Goal: Task Accomplishment & Management: Manage account settings

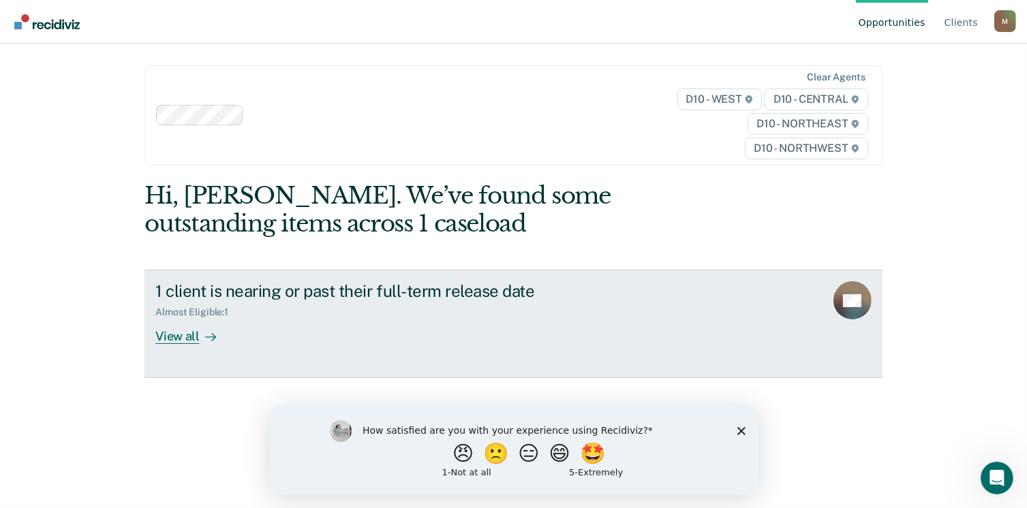
click at [187, 333] on div "View all" at bounding box center [193, 331] width 76 height 27
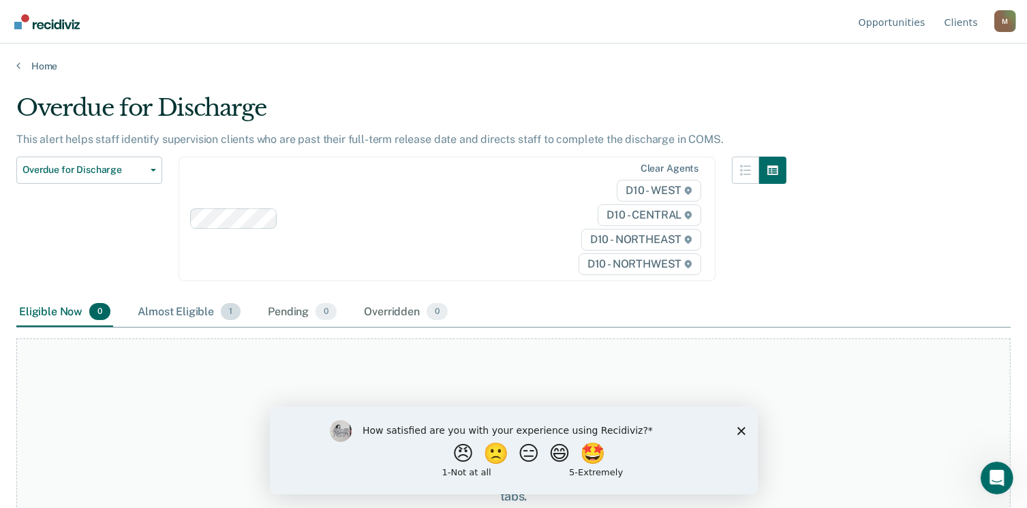
click at [154, 303] on div "Almost Eligible 1" at bounding box center [189, 313] width 108 height 30
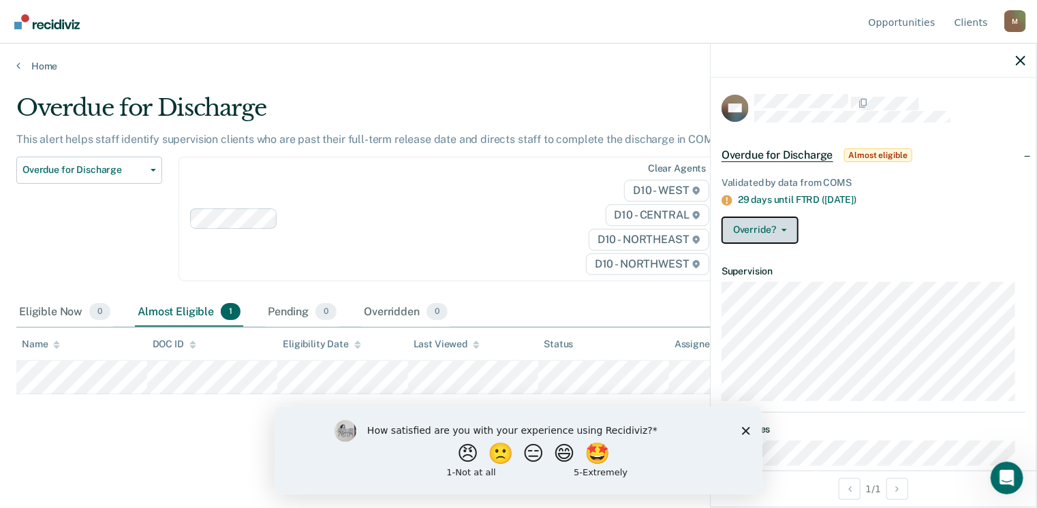
click at [766, 224] on button "Override?" at bounding box center [760, 230] width 77 height 27
click at [936, 266] on dt "Supervision" at bounding box center [874, 272] width 304 height 12
click at [763, 228] on button "Override?" at bounding box center [760, 230] width 77 height 27
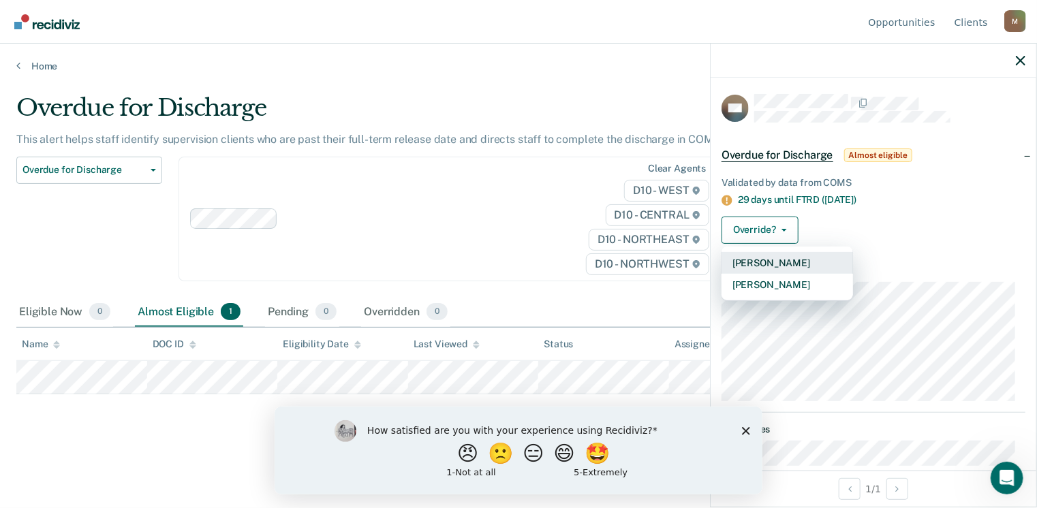
click at [763, 271] on button "[PERSON_NAME]" at bounding box center [788, 263] width 132 height 22
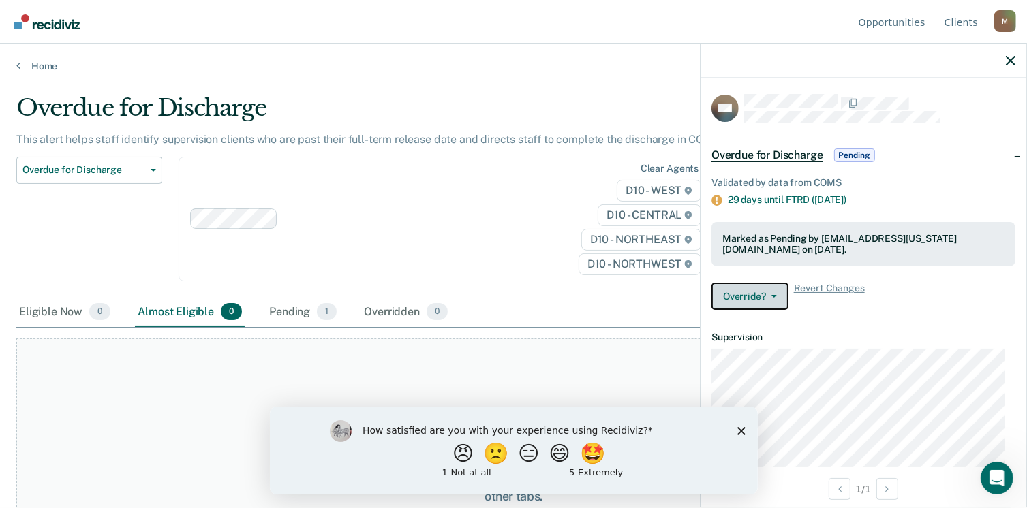
click at [758, 301] on button "Override?" at bounding box center [749, 296] width 77 height 27
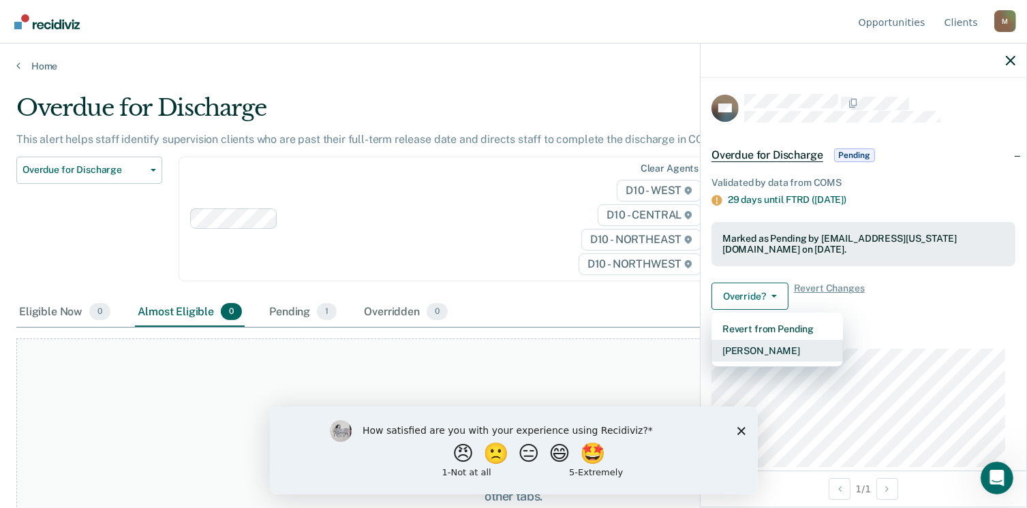
click at [757, 352] on button "[PERSON_NAME]" at bounding box center [777, 351] width 132 height 22
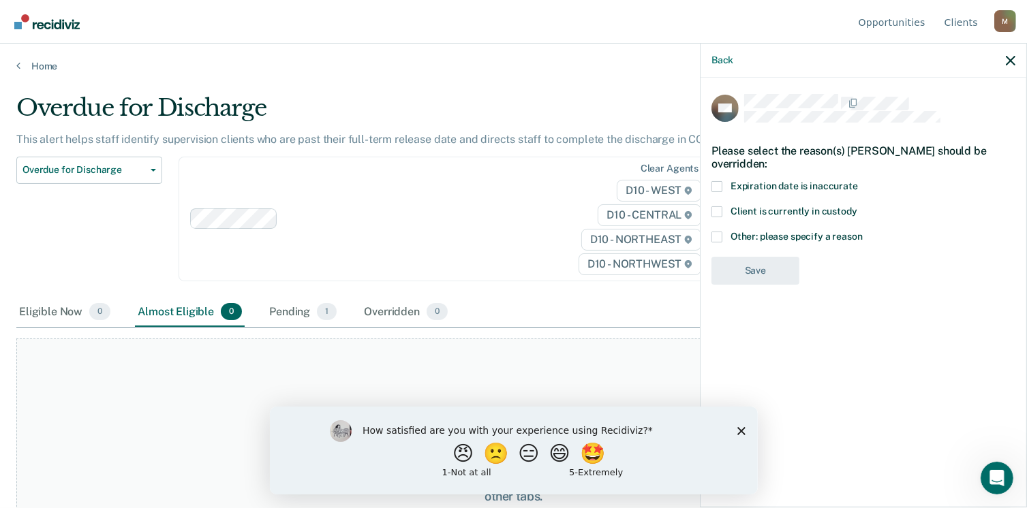
click at [719, 232] on span at bounding box center [716, 237] width 11 height 11
click at [863, 232] on input "Other: please specify a reason" at bounding box center [863, 232] width 0 height 0
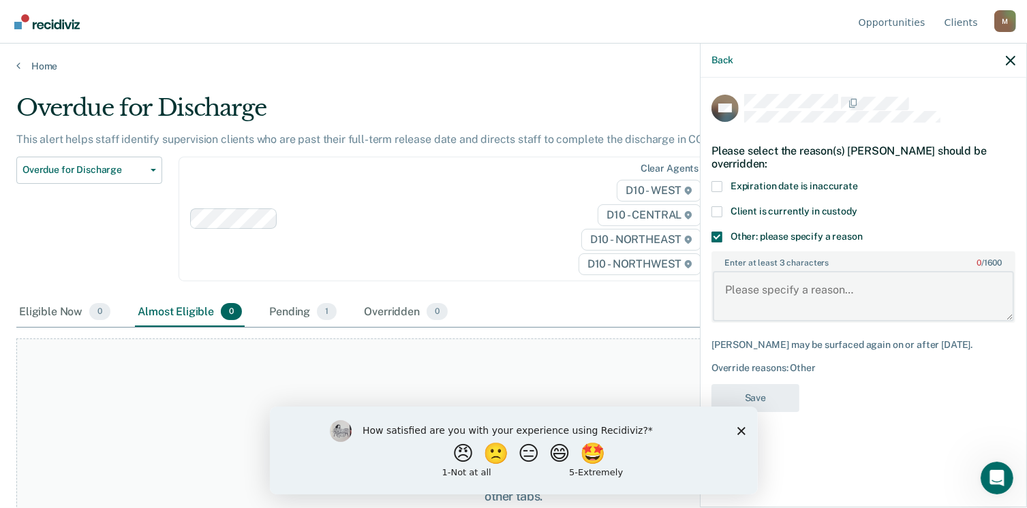
click at [750, 295] on textarea "Enter at least 3 characters 0 / 1600" at bounding box center [863, 296] width 301 height 50
type textarea "Sex Offender therefore cannot be discharged early."
click at [771, 407] on button "Save" at bounding box center [755, 398] width 88 height 28
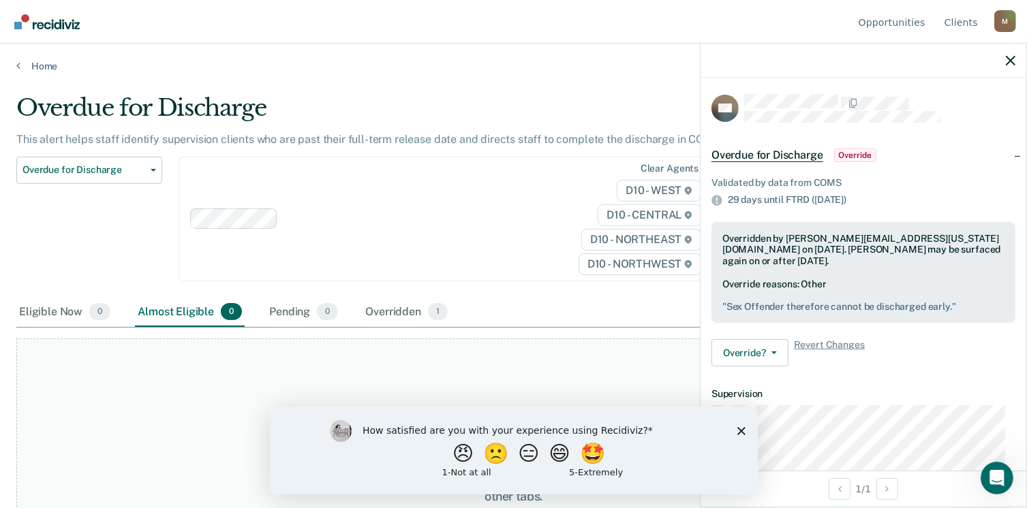
click at [743, 433] on polygon "Close survey" at bounding box center [741, 431] width 8 height 8
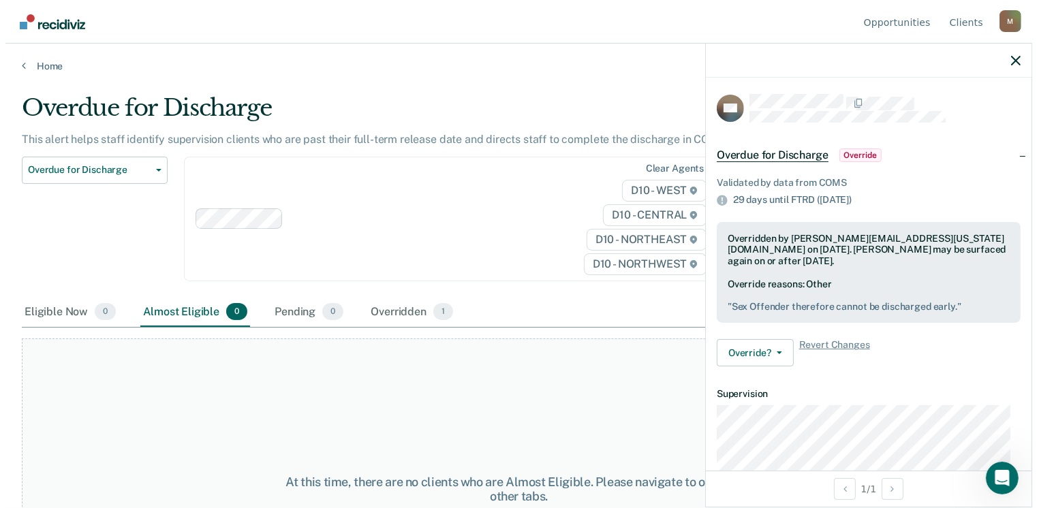
scroll to position [155, 0]
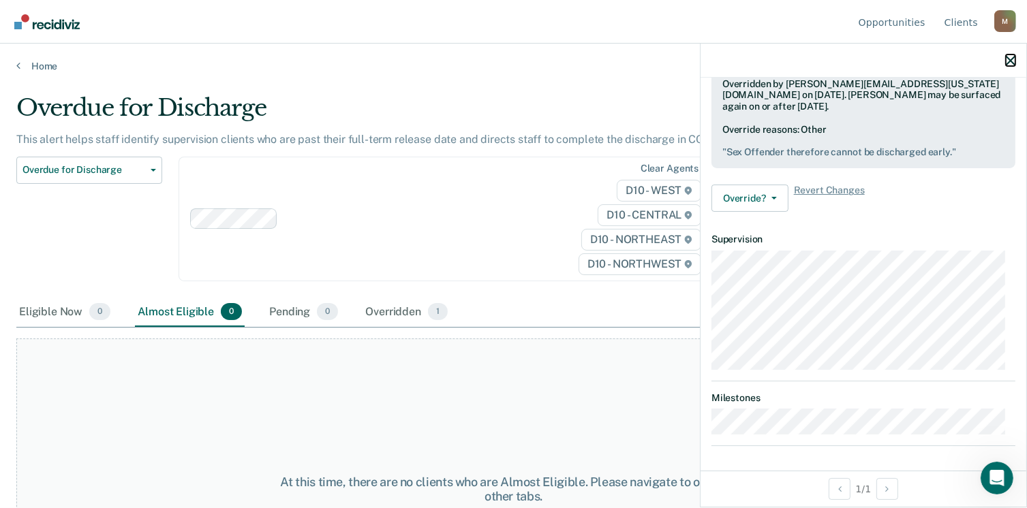
click at [1009, 65] on icon "button" at bounding box center [1011, 61] width 10 height 10
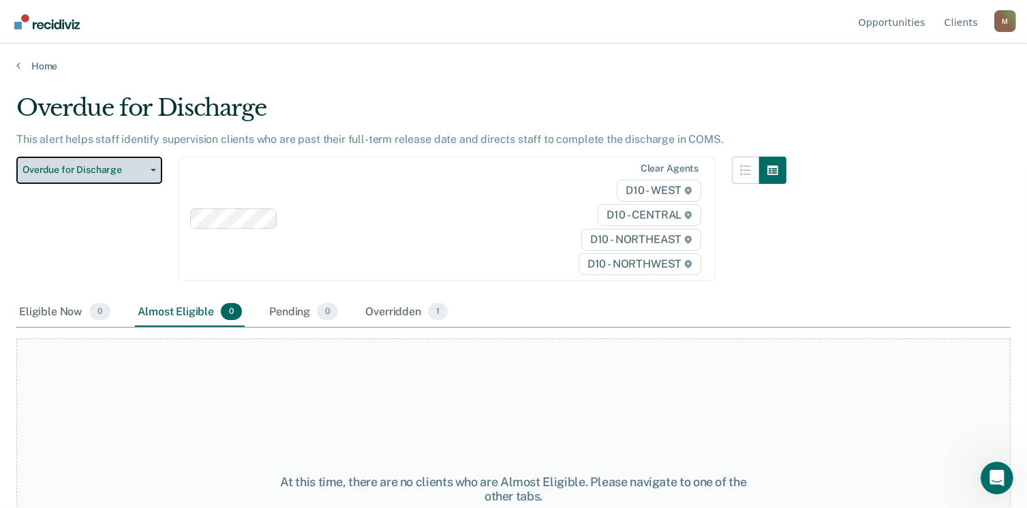
click at [113, 178] on button "Overdue for Discharge" at bounding box center [89, 170] width 146 height 27
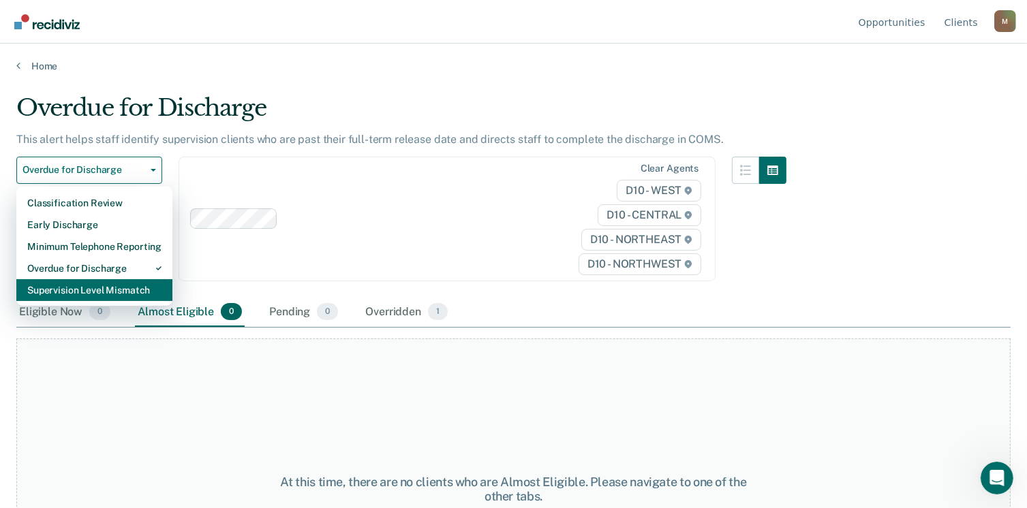
click at [106, 285] on div "Supervision Level Mismatch" at bounding box center [94, 290] width 134 height 22
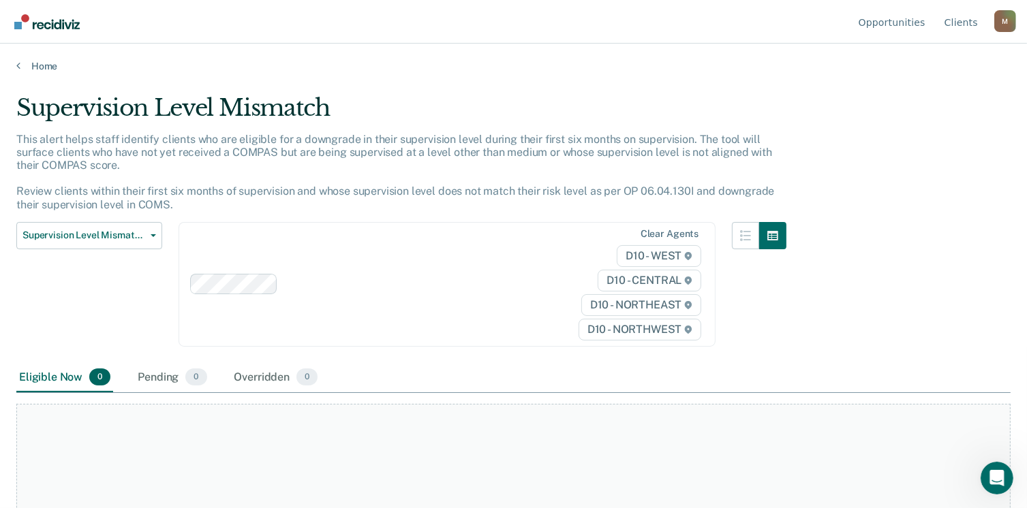
click at [104, 249] on div "Supervision Level Mismatch Classification Review Early Discharge Minimum Teleph…" at bounding box center [89, 292] width 146 height 141
click at [33, 65] on link "Home" at bounding box center [513, 66] width 994 height 12
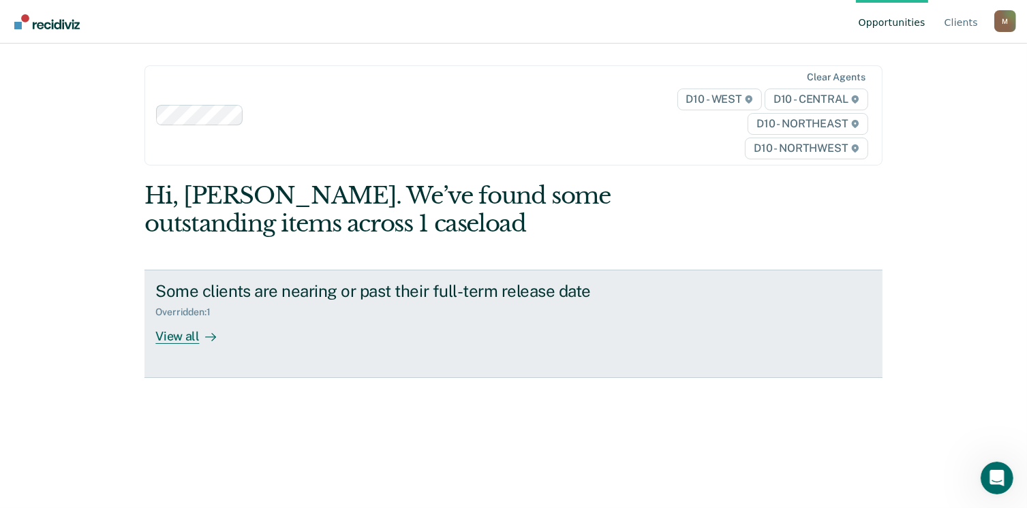
click at [180, 343] on div "View all" at bounding box center [193, 331] width 76 height 27
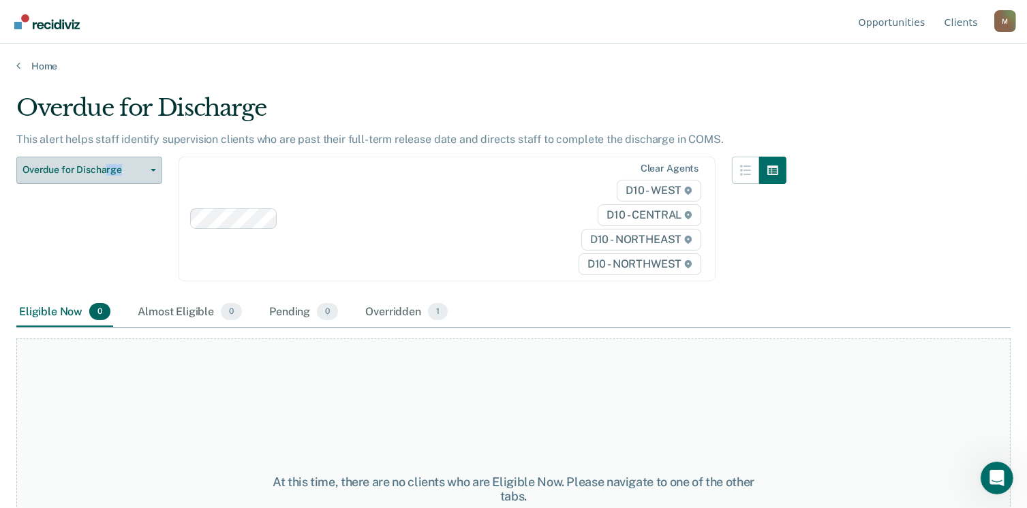
drag, startPoint x: 123, startPoint y: 187, endPoint x: 104, endPoint y: 168, distance: 27.0
click at [104, 168] on div "Overdue for Discharge Classification Review Early Discharge Minimum Telephone R…" at bounding box center [89, 227] width 146 height 141
click at [104, 168] on span "Overdue for Discharge" at bounding box center [83, 170] width 123 height 12
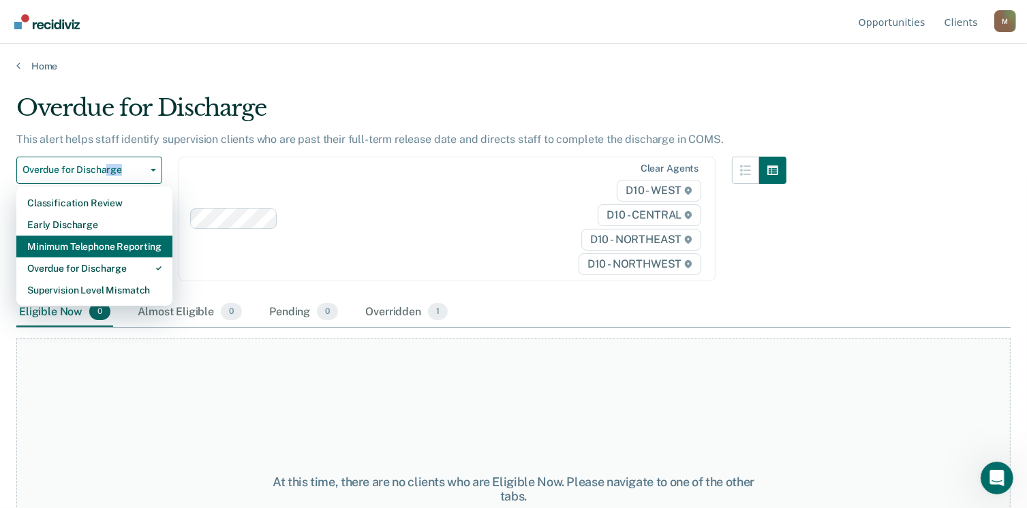
click at [64, 243] on div "Minimum Telephone Reporting" at bounding box center [94, 247] width 134 height 22
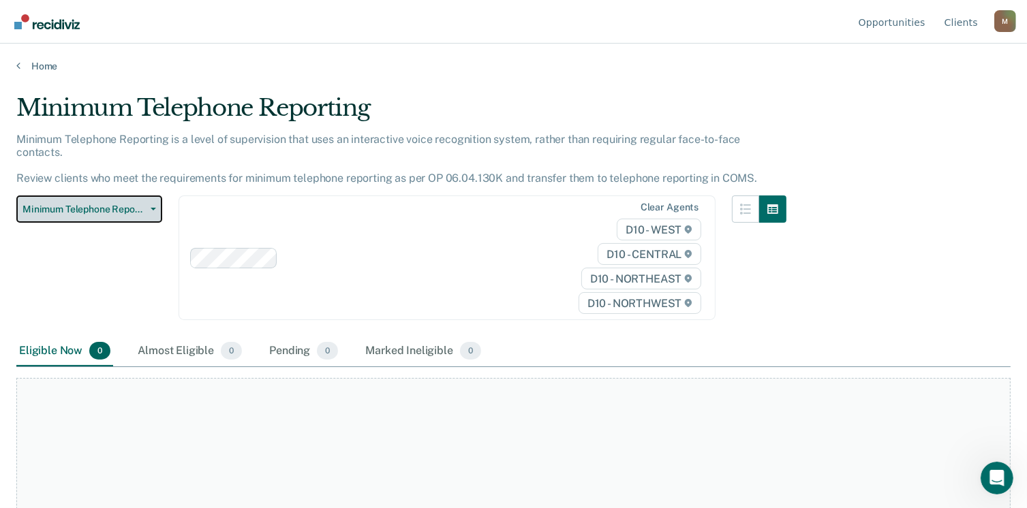
click at [74, 208] on button "Minimum Telephone Reporting" at bounding box center [89, 209] width 146 height 27
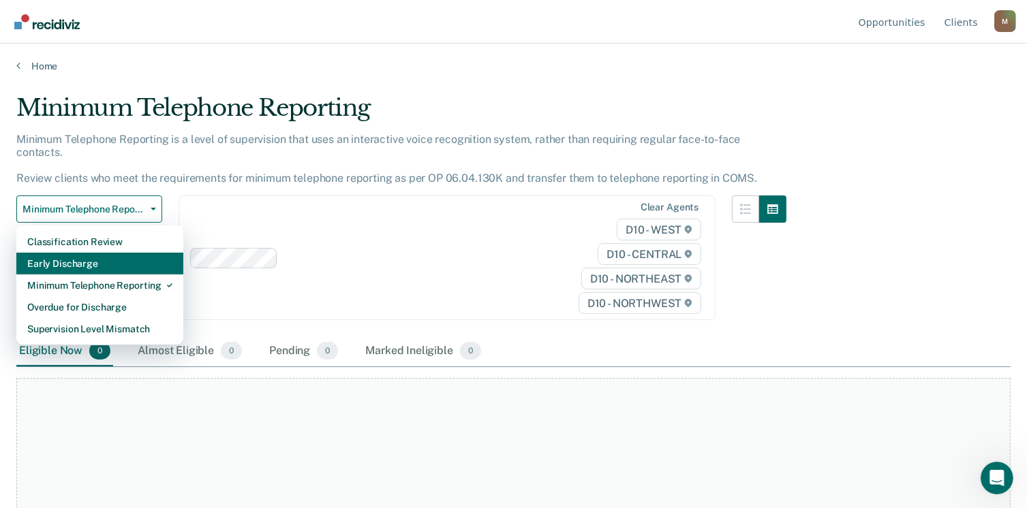
click at [54, 253] on div "Early Discharge" at bounding box center [99, 264] width 145 height 22
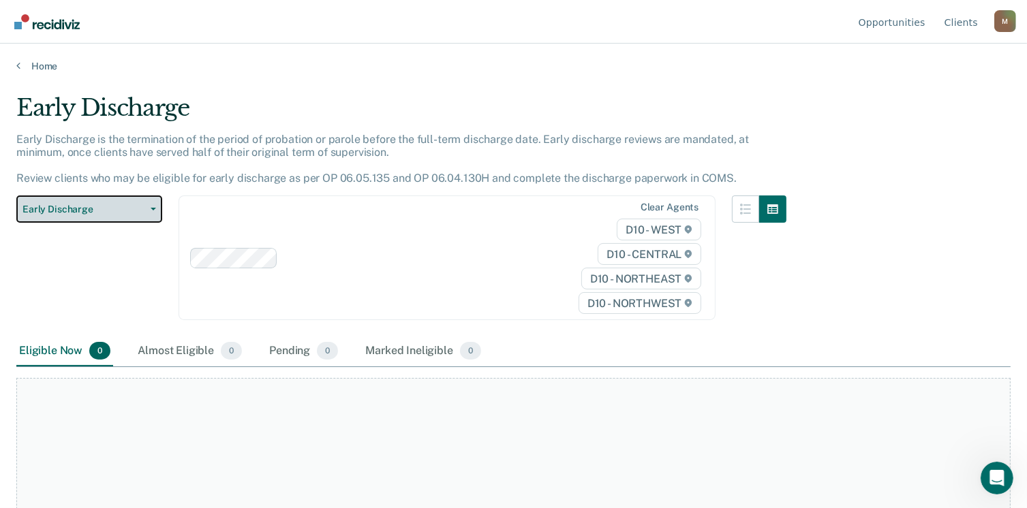
click at [80, 213] on span "Early Discharge" at bounding box center [83, 210] width 123 height 12
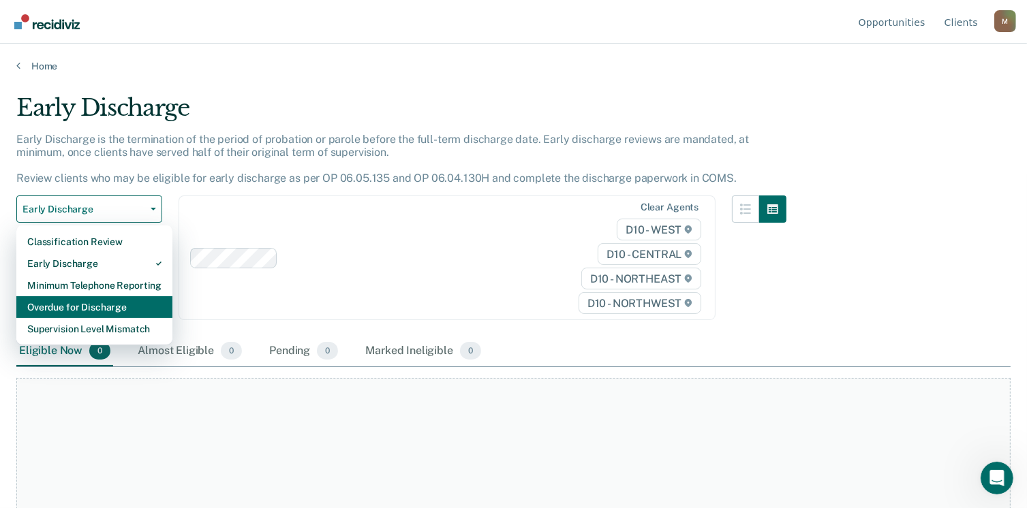
click at [60, 298] on div "Overdue for Discharge" at bounding box center [94, 307] width 134 height 22
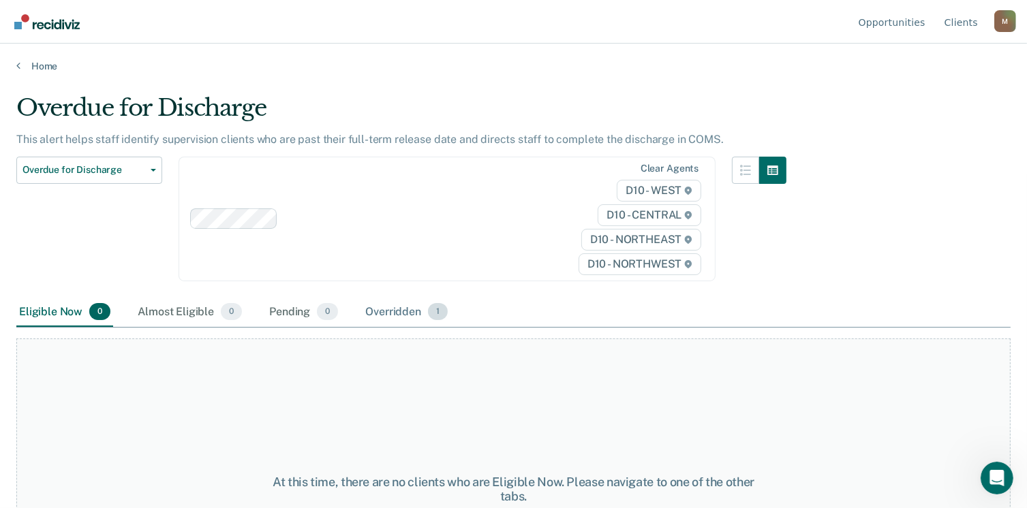
click at [371, 311] on div "Overridden 1" at bounding box center [407, 313] width 88 height 30
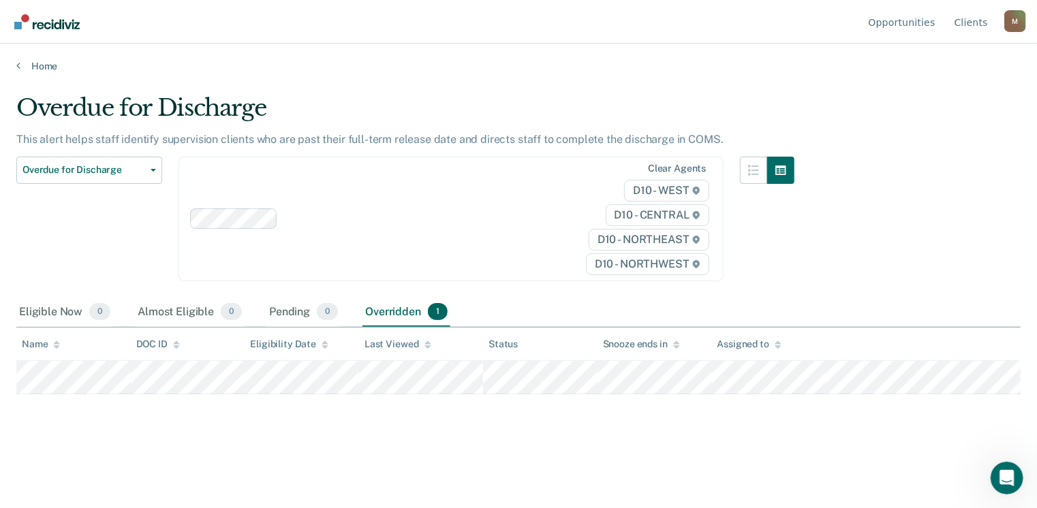
click at [183, 434] on div "Overdue for Discharge This alert helps staff identify supervision clients who a…" at bounding box center [518, 272] width 1004 height 356
